Goal: Task Accomplishment & Management: Use online tool/utility

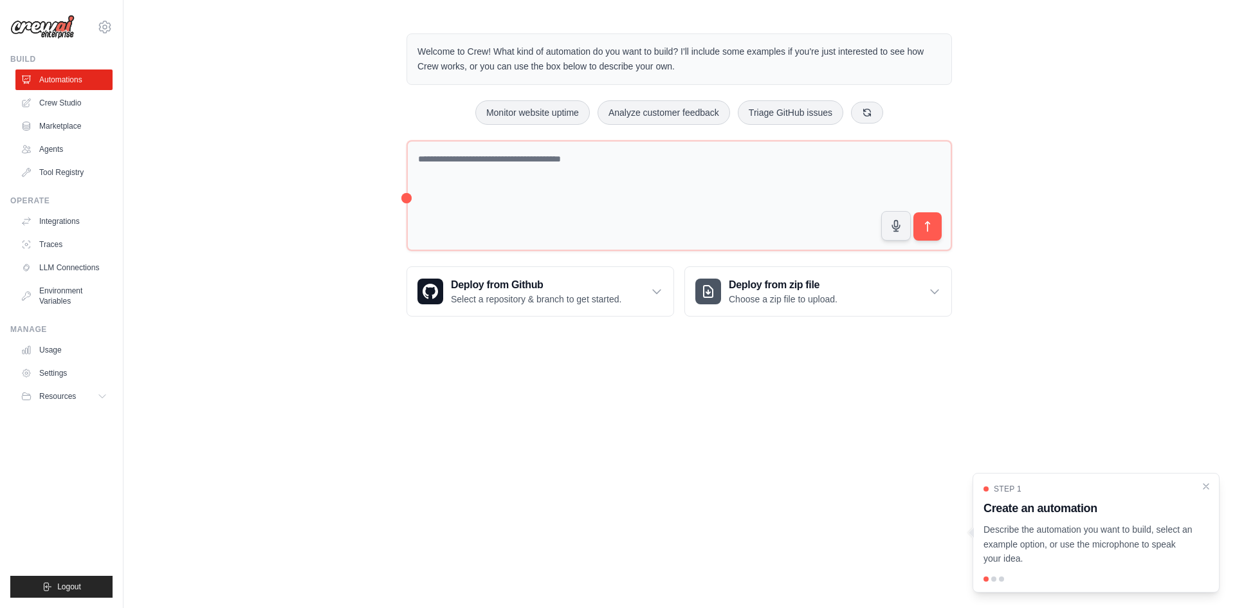
click at [1026, 583] on div "Step 1 Create an automation Describe the automation you want to build, select a…" at bounding box center [1095, 533] width 247 height 120
click at [1131, 535] on p "Describe the automation you want to build, select an example option, or use the…" at bounding box center [1088, 544] width 210 height 44
click at [1132, 535] on p "Describe the automation you want to build, select an example option, or use the…" at bounding box center [1088, 544] width 210 height 44
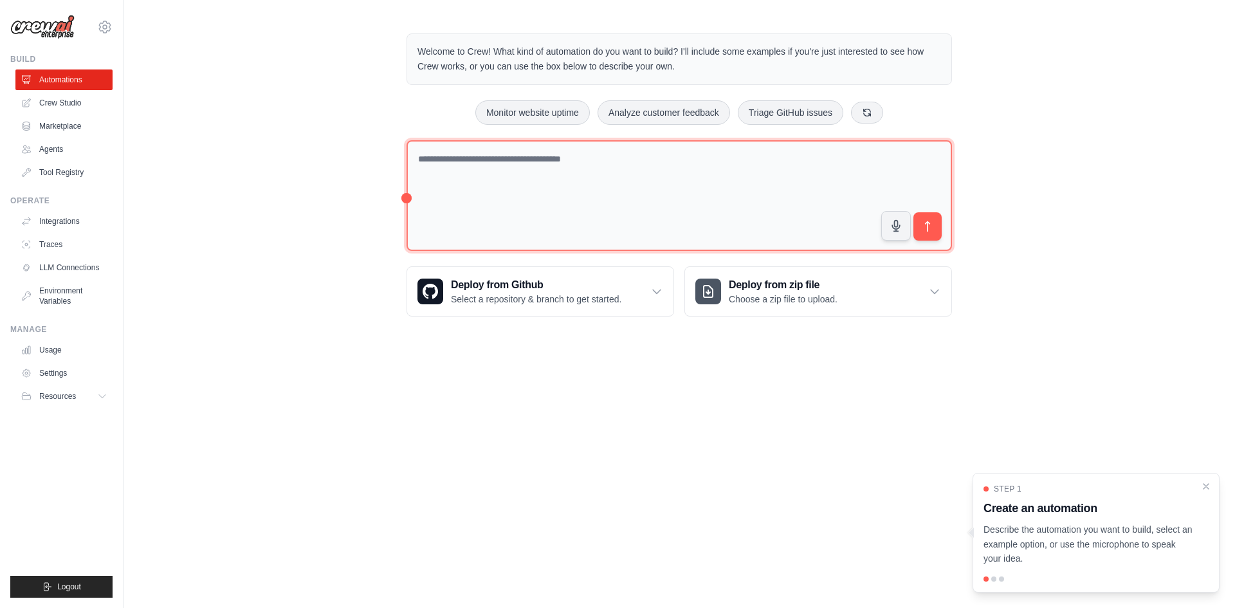
click at [486, 160] on textarea at bounding box center [678, 195] width 545 height 111
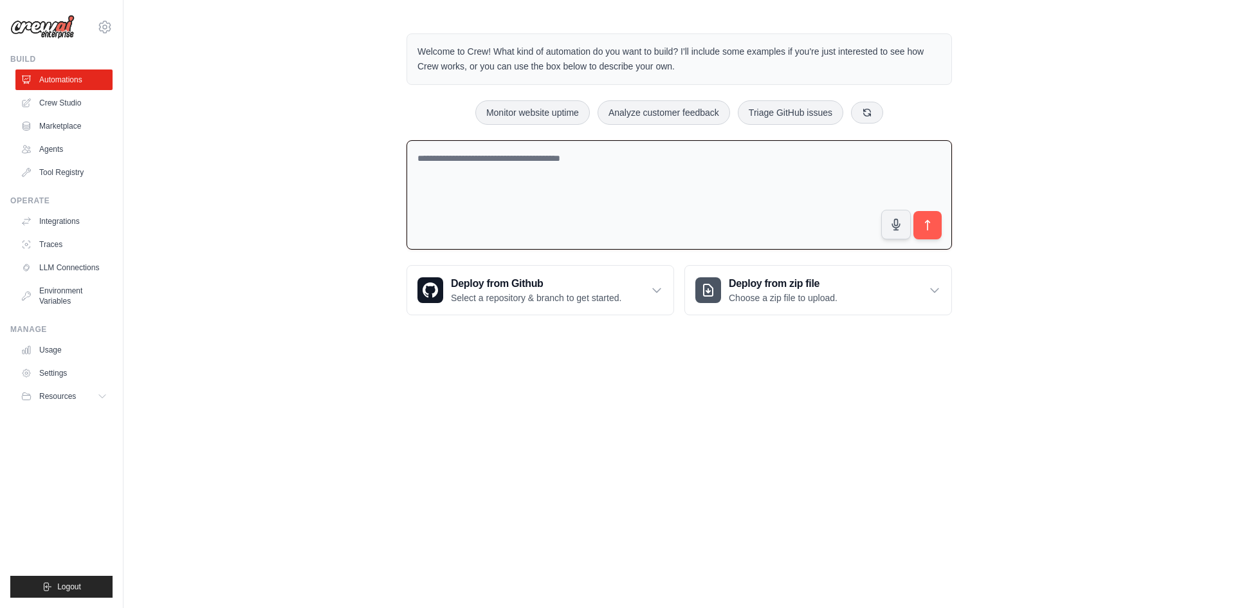
paste textarea "**********"
type textarea "**********"
click at [930, 230] on icon "submit" at bounding box center [928, 226] width 14 height 14
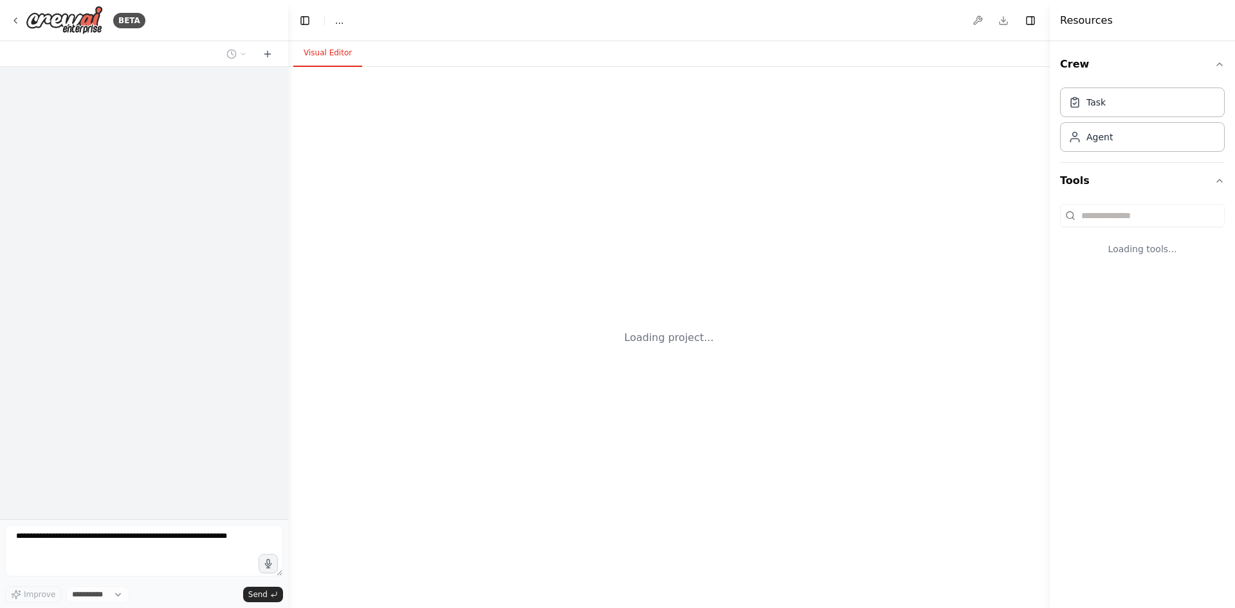
select select "****"
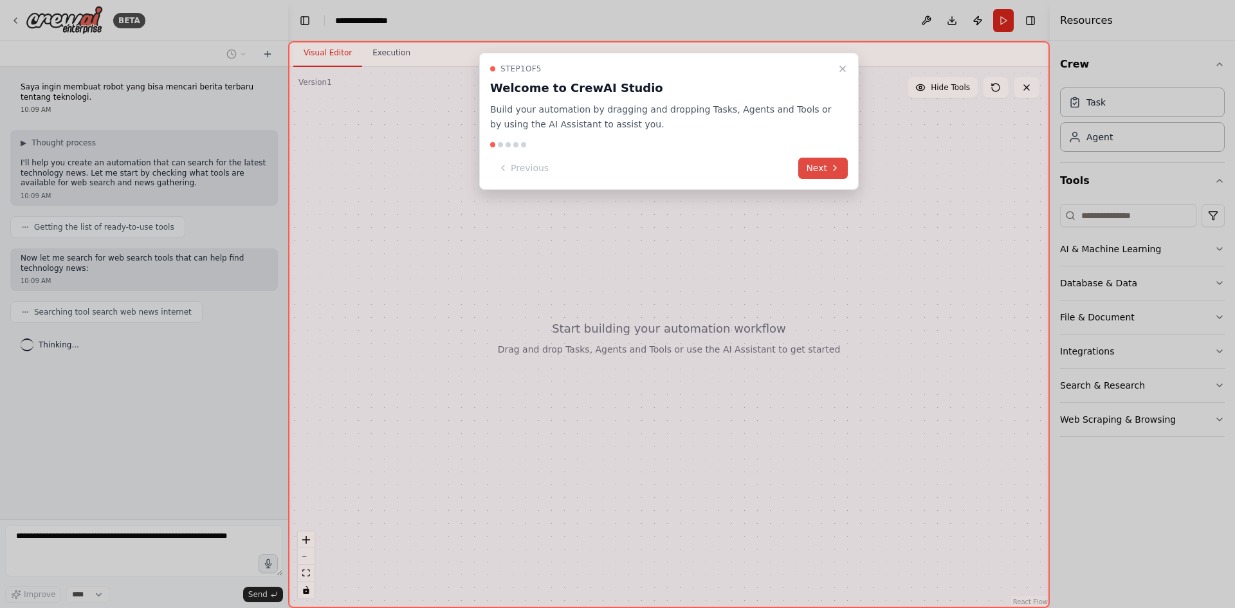
click at [835, 167] on icon at bounding box center [835, 168] width 10 height 10
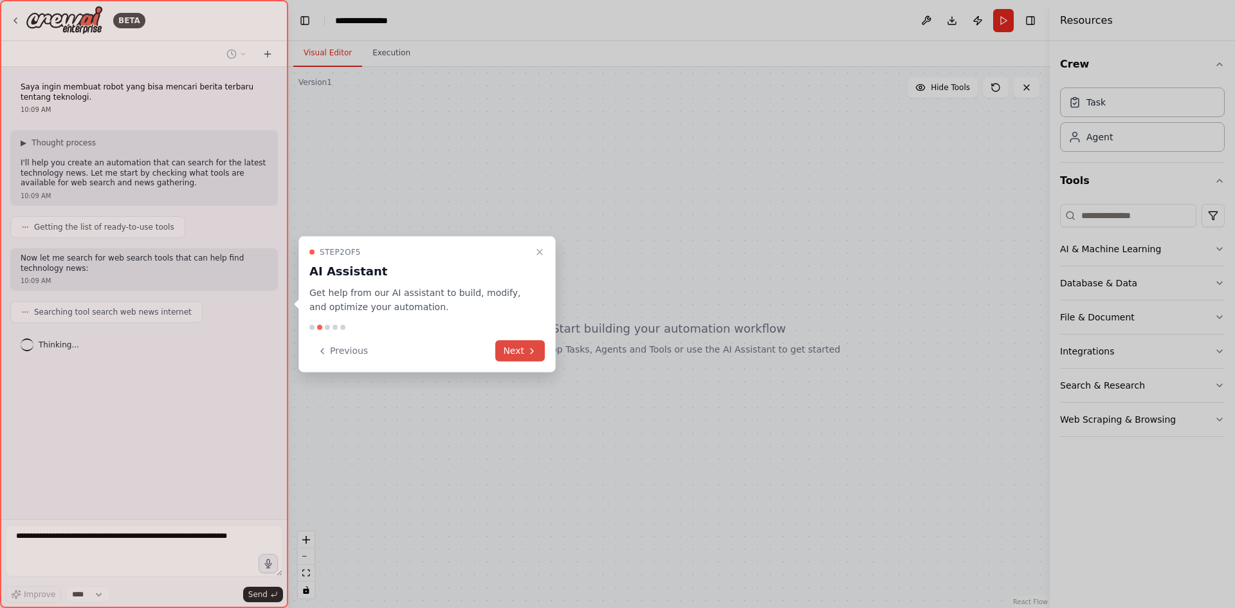
click at [523, 349] on button "Next" at bounding box center [520, 350] width 50 height 21
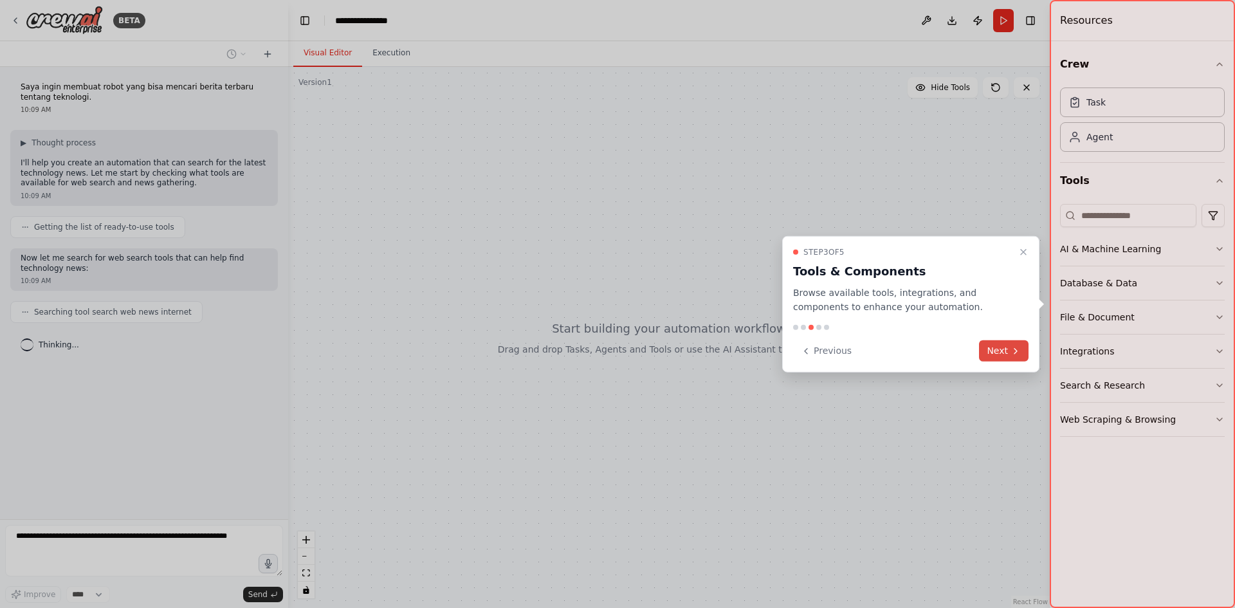
click at [1019, 349] on icon at bounding box center [1015, 350] width 10 height 10
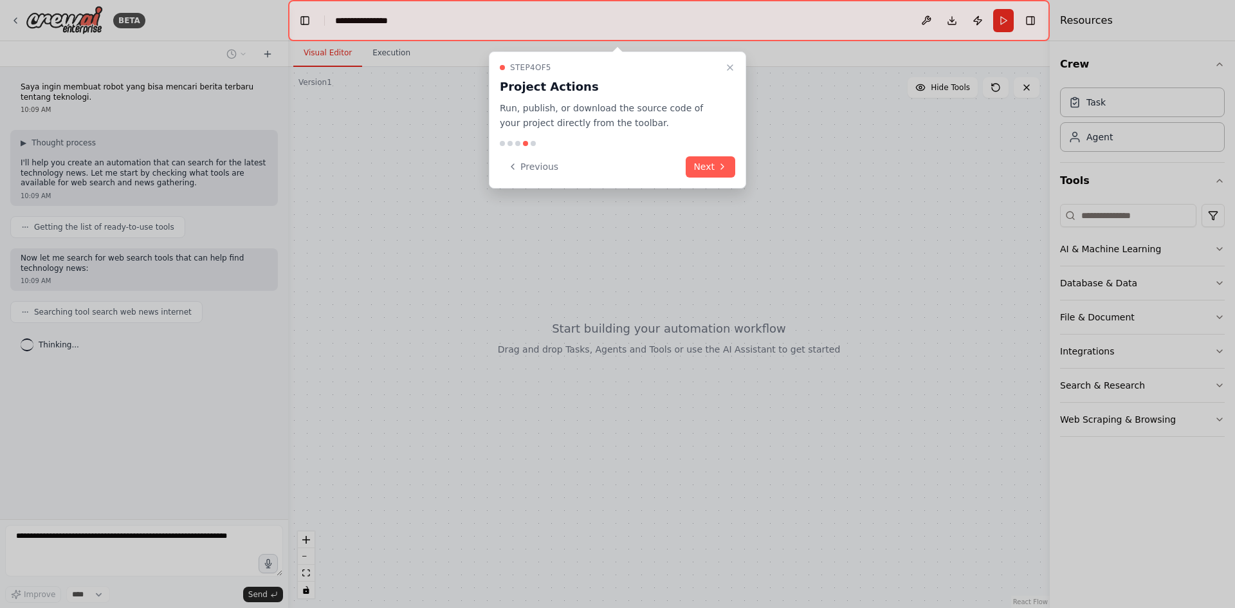
click at [727, 172] on button "Next" at bounding box center [711, 166] width 50 height 21
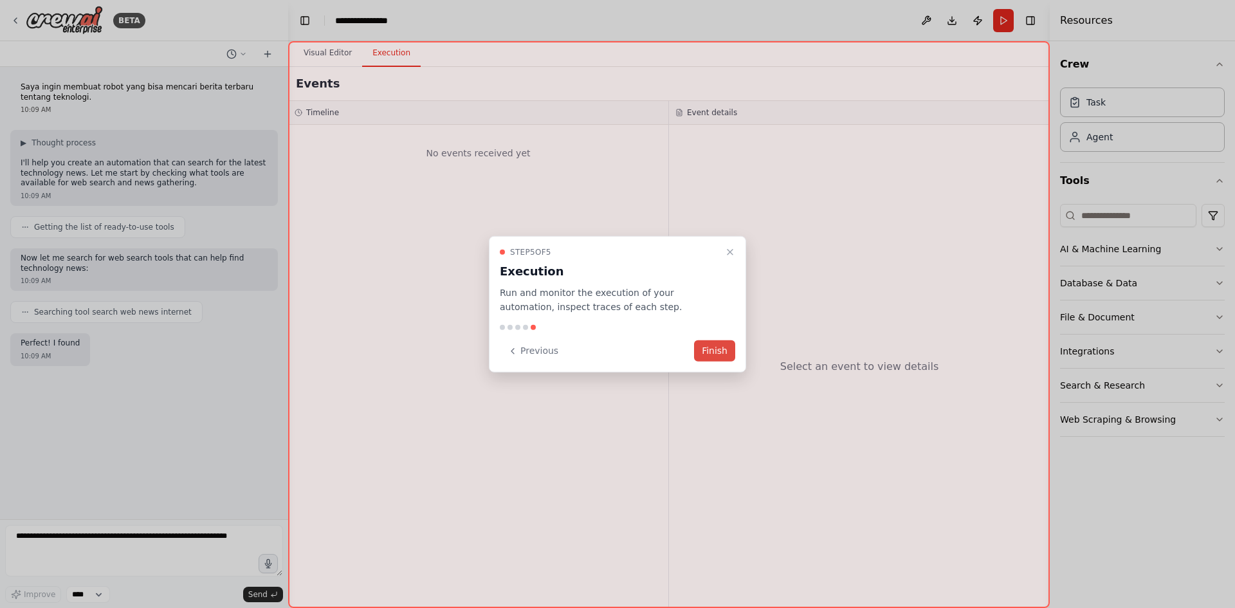
click at [722, 353] on button "Finish" at bounding box center [714, 350] width 41 height 21
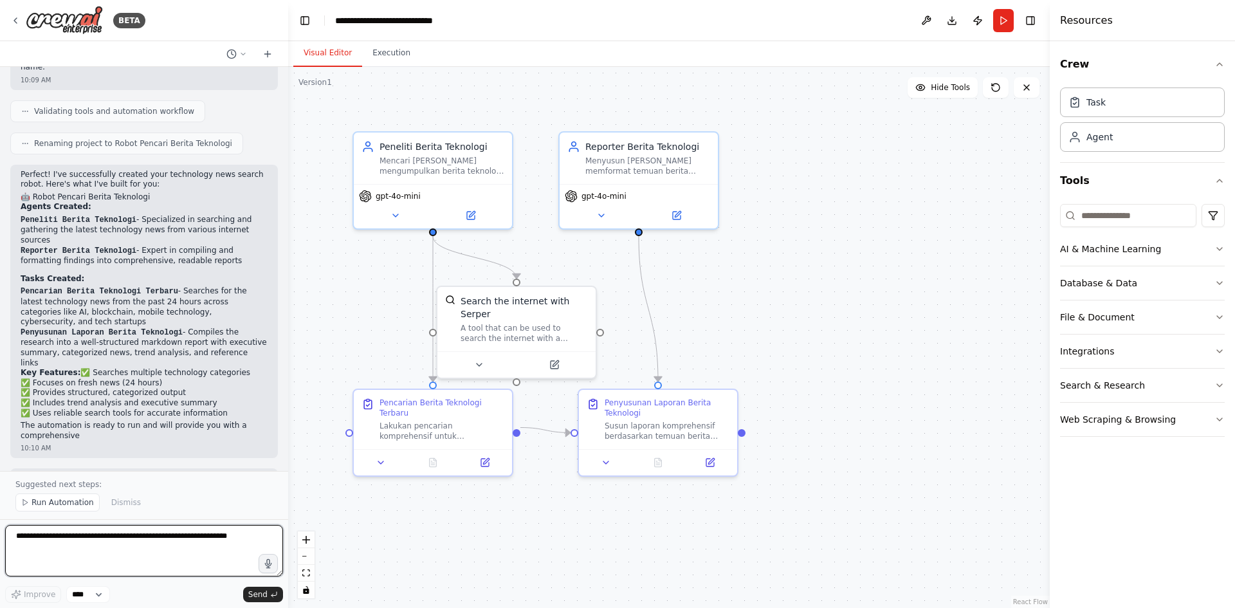
scroll to position [573, 0]
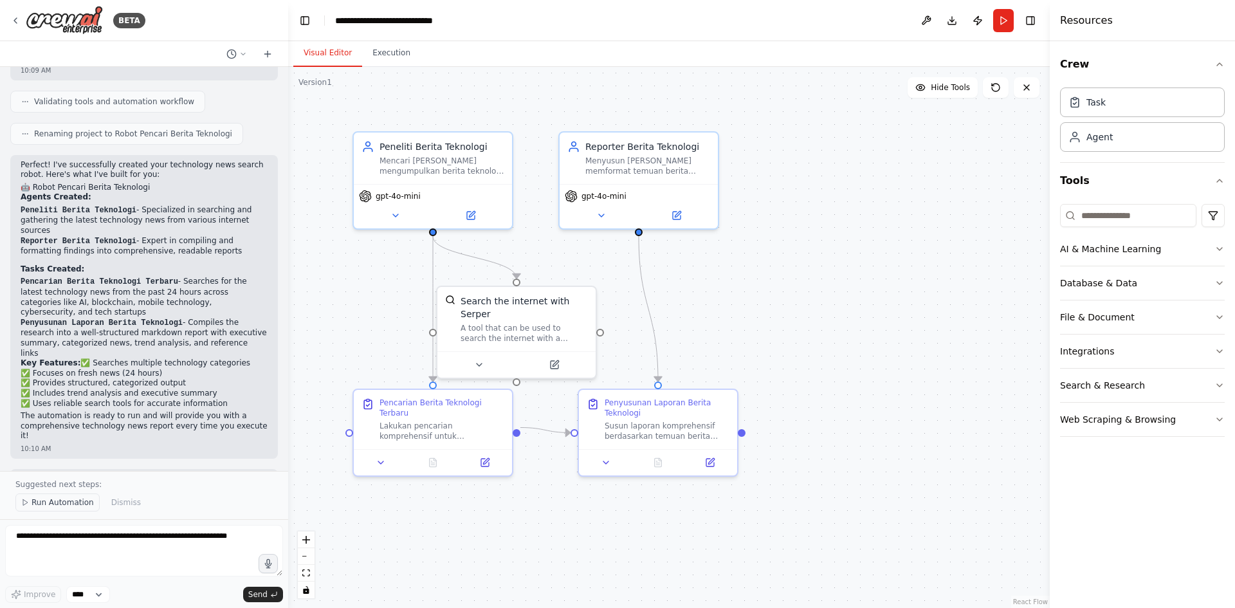
click at [75, 504] on span "Run Automation" at bounding box center [63, 502] width 62 height 10
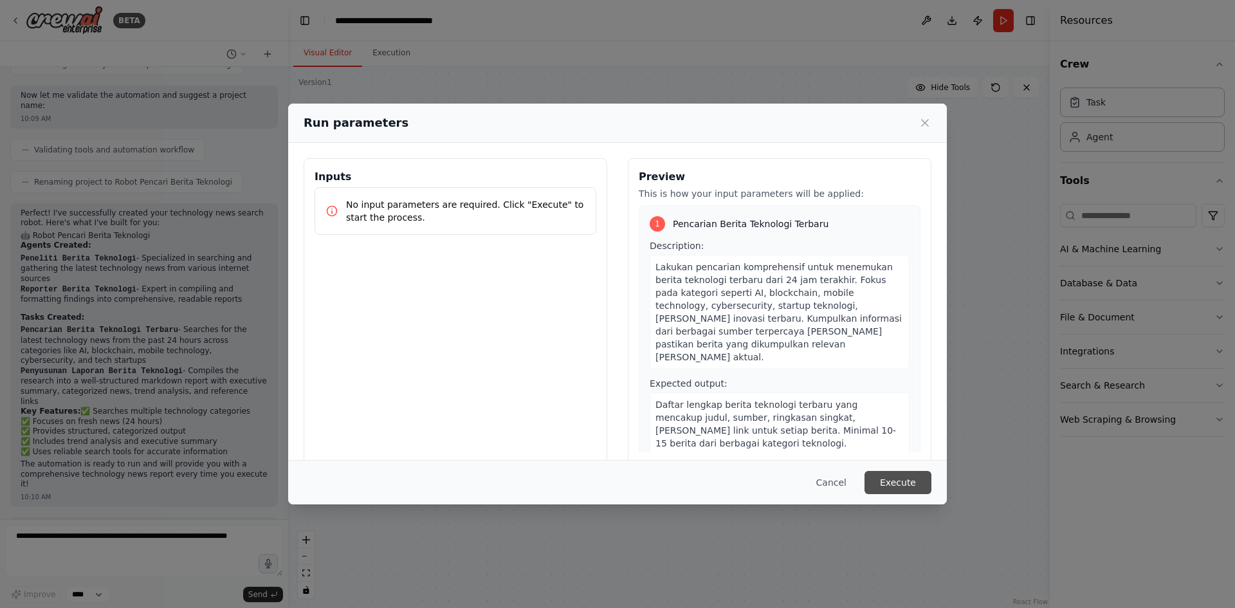
click at [899, 476] on button "Execute" at bounding box center [897, 482] width 67 height 23
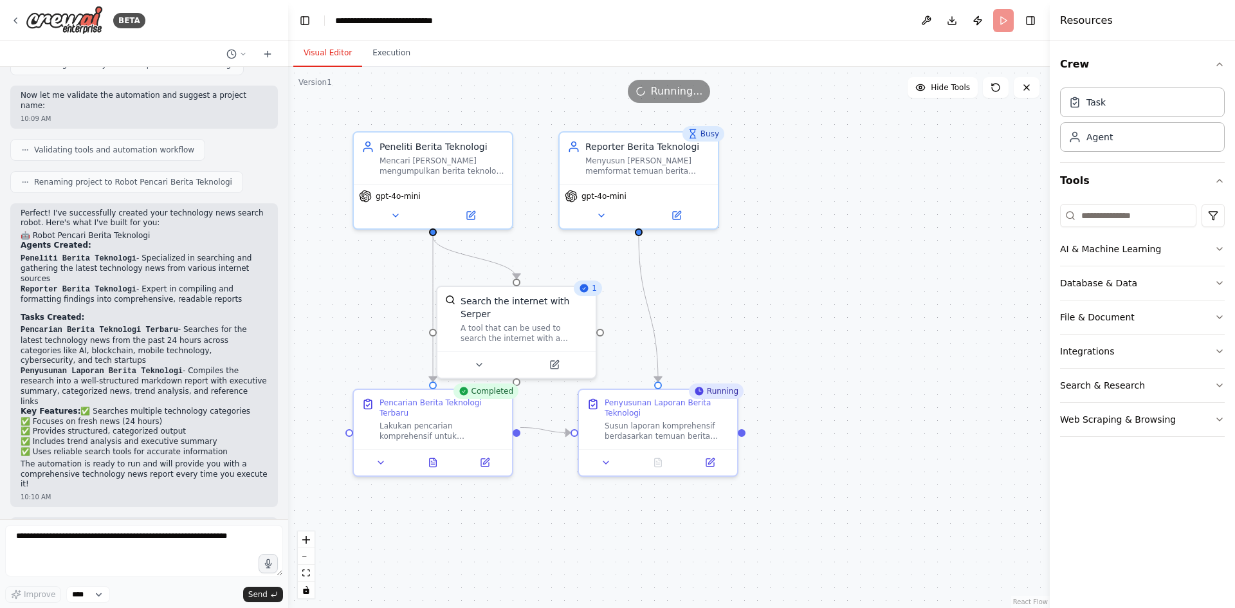
scroll to position [573, 0]
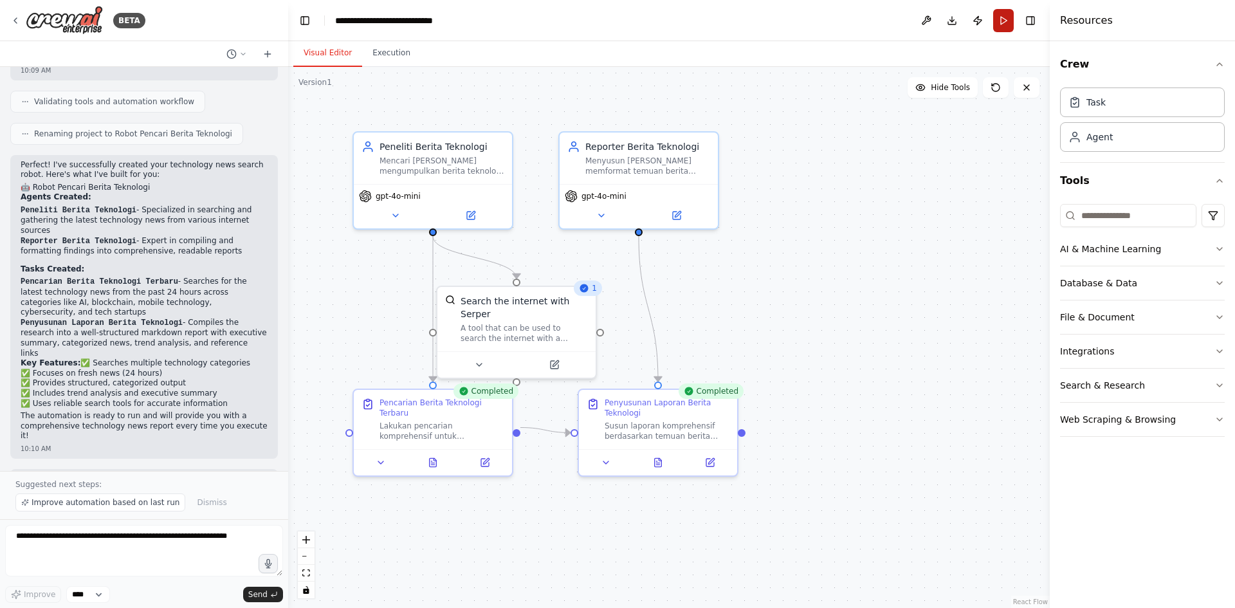
click at [1001, 18] on button "Run" at bounding box center [1003, 20] width 21 height 23
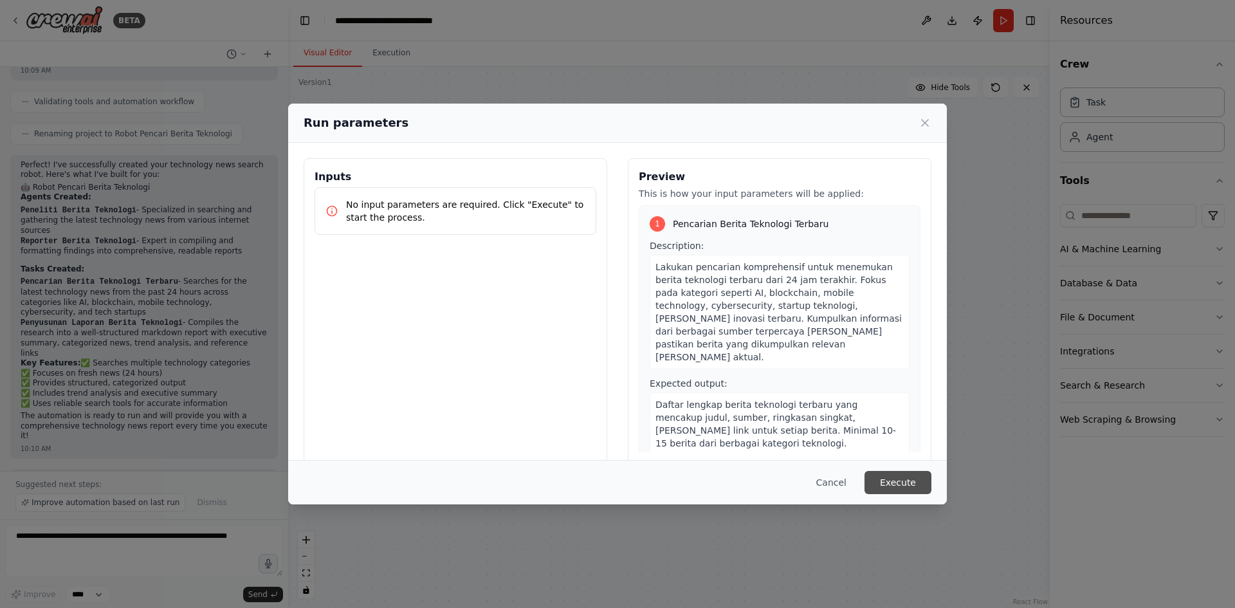
click at [915, 482] on button "Execute" at bounding box center [897, 482] width 67 height 23
